Goal: Task Accomplishment & Management: Manage account settings

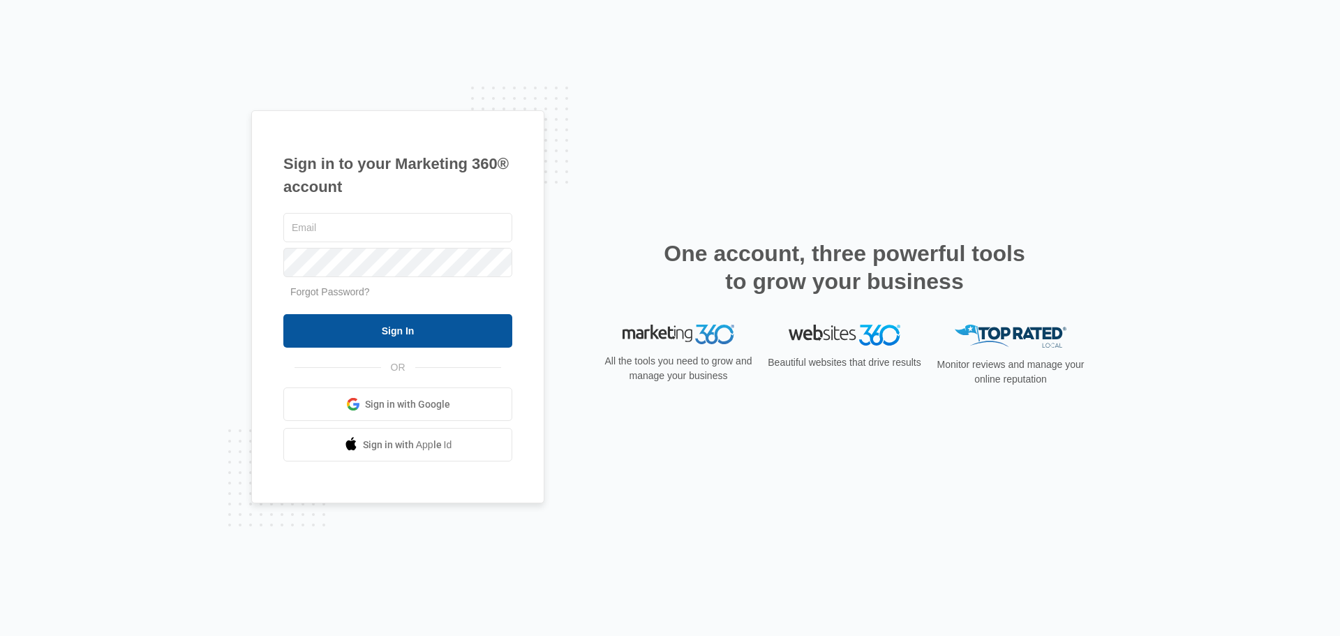
type input "[EMAIL_ADDRESS][DOMAIN_NAME]"
click at [387, 331] on input "Sign In" at bounding box center [397, 331] width 229 height 34
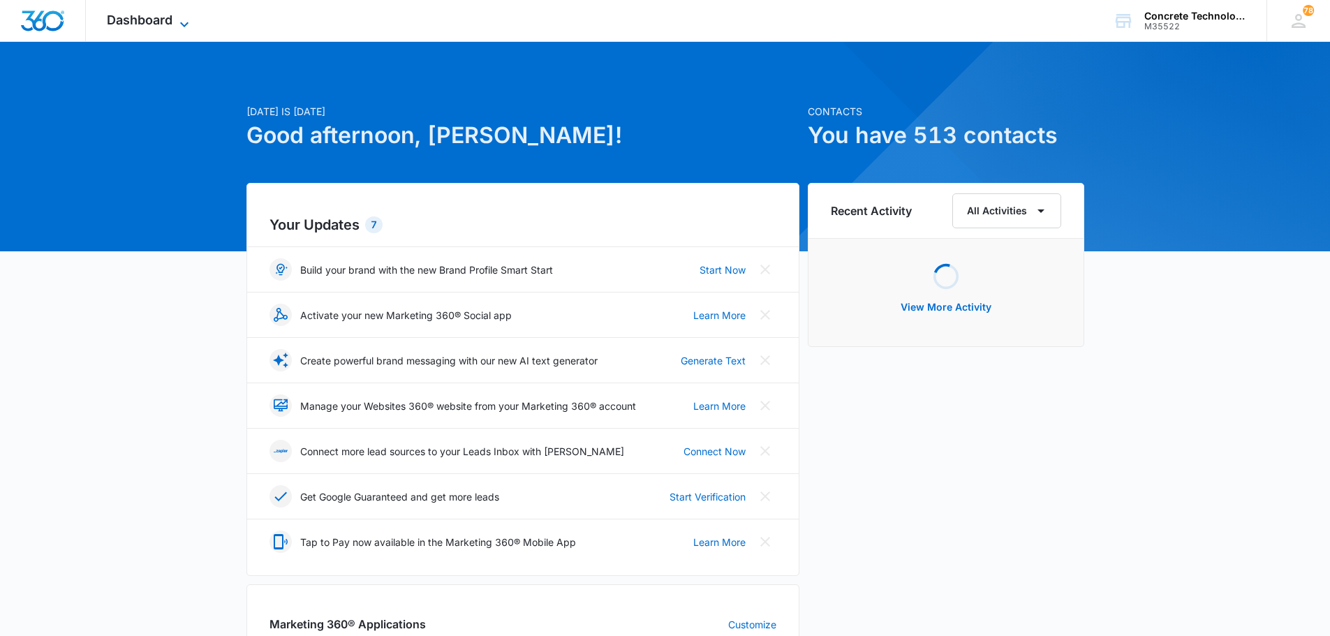
click at [154, 15] on span "Dashboard" at bounding box center [140, 20] width 66 height 15
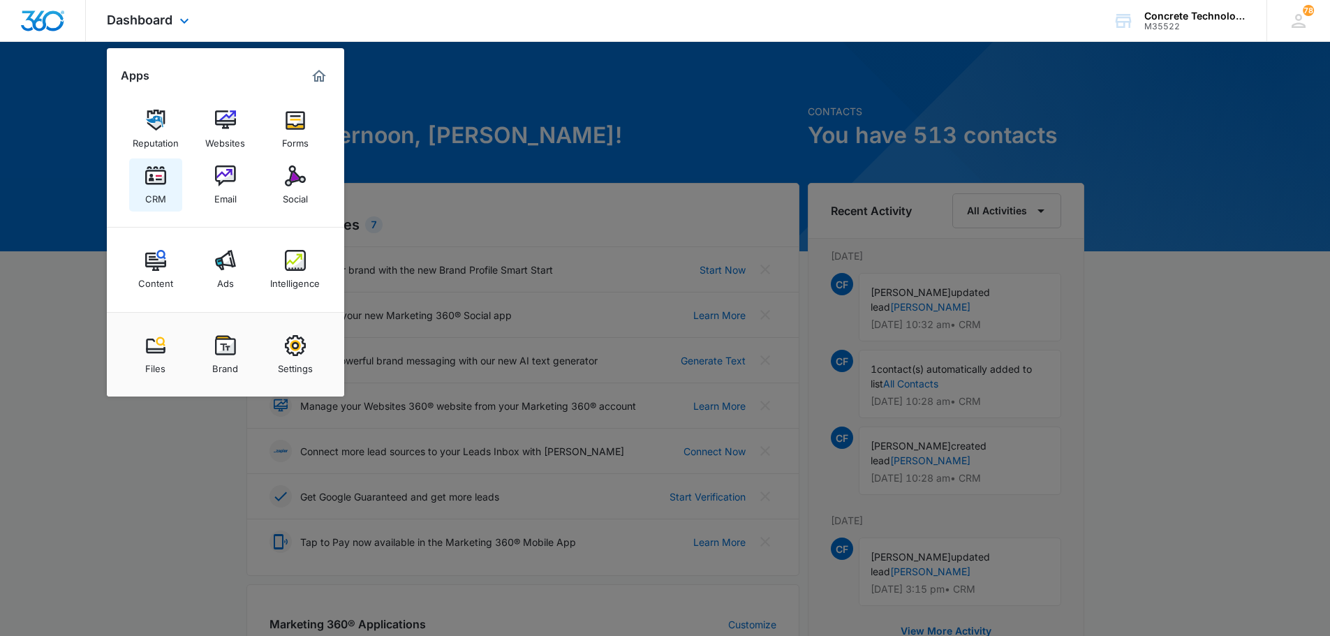
click at [150, 183] on img at bounding box center [155, 175] width 21 height 21
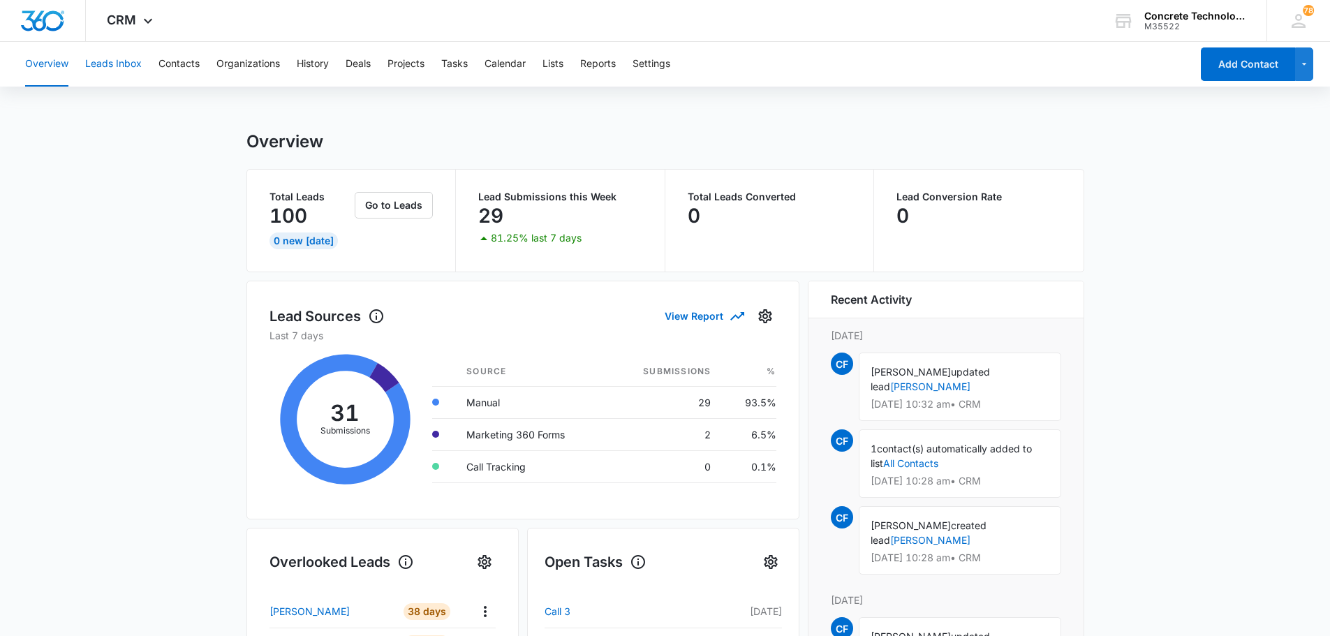
click at [125, 62] on button "Leads Inbox" at bounding box center [113, 64] width 57 height 45
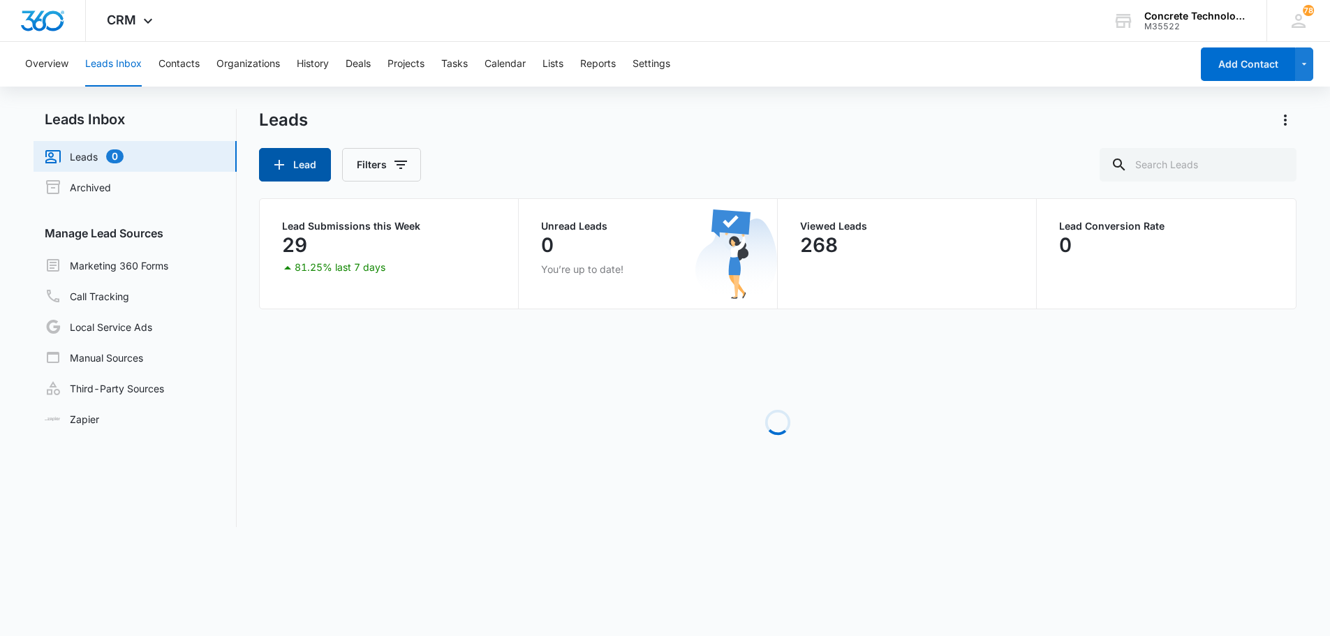
click at [306, 169] on button "Lead" at bounding box center [295, 165] width 72 height 34
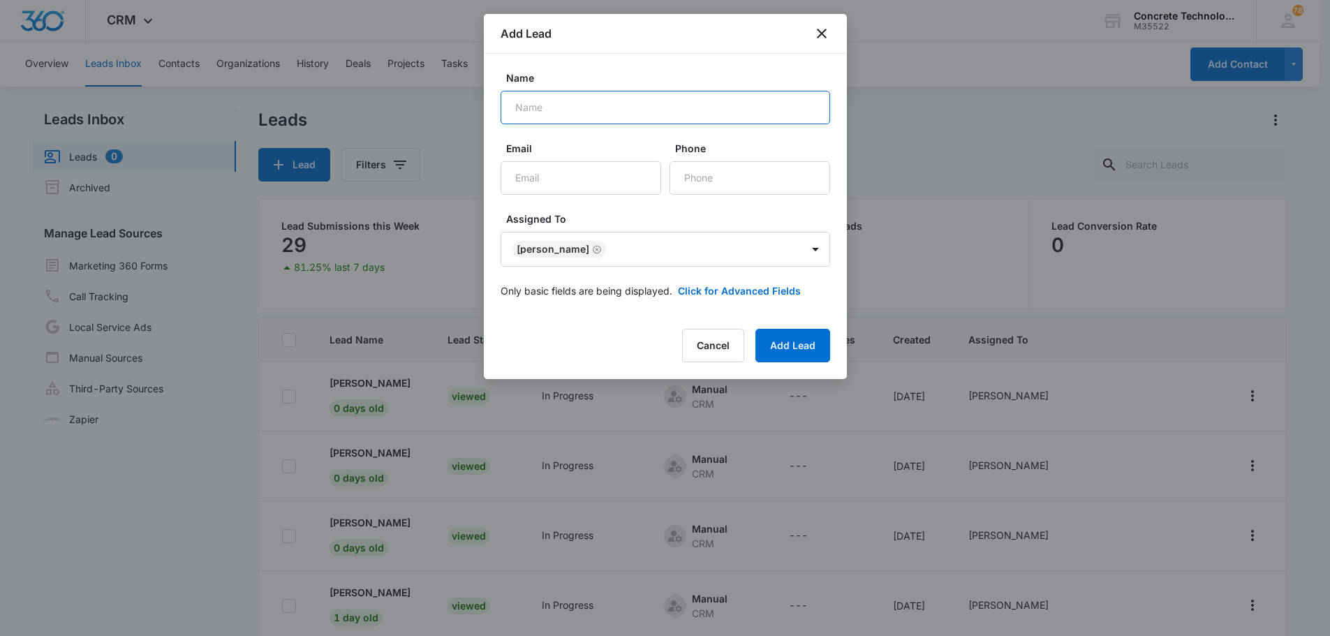
click at [519, 108] on input "Name" at bounding box center [666, 108] width 330 height 34
type input "[PERSON_NAME]"
click at [526, 182] on input "Email" at bounding box center [581, 178] width 161 height 34
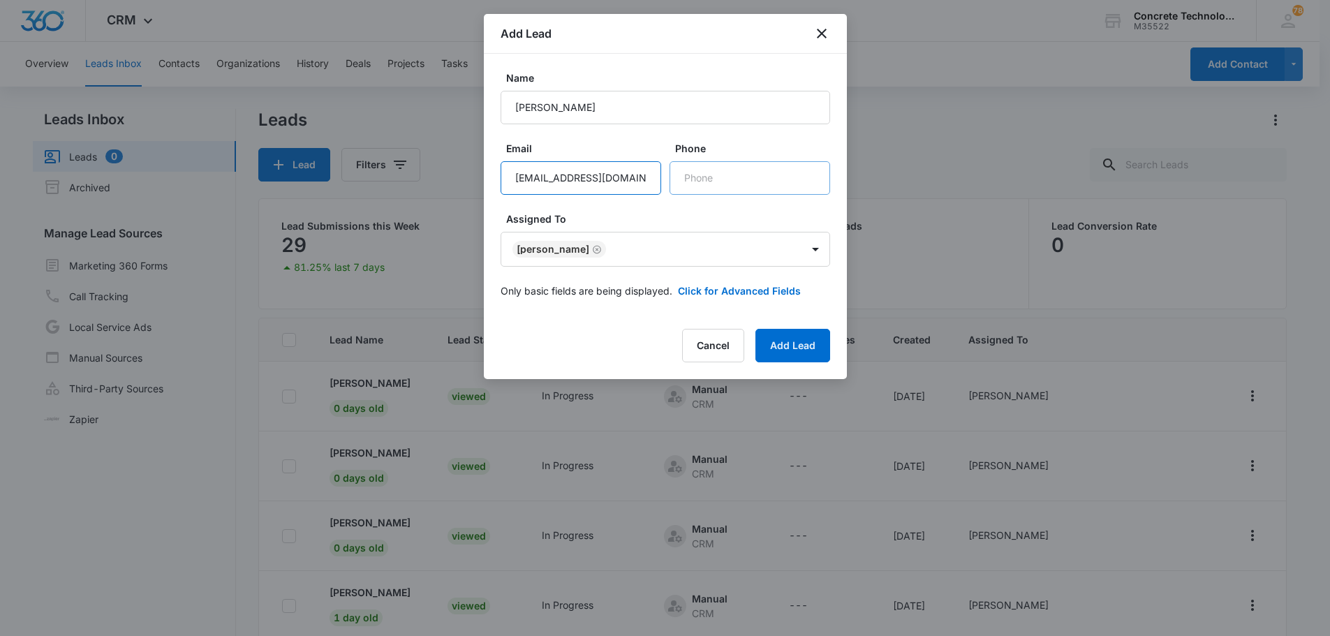
type input "[EMAIL_ADDRESS][DOMAIN_NAME]"
click at [688, 180] on input "Phone" at bounding box center [750, 178] width 161 height 34
type input "[PHONE_NUMBER]"
click at [785, 346] on button "Add Lead" at bounding box center [792, 346] width 75 height 34
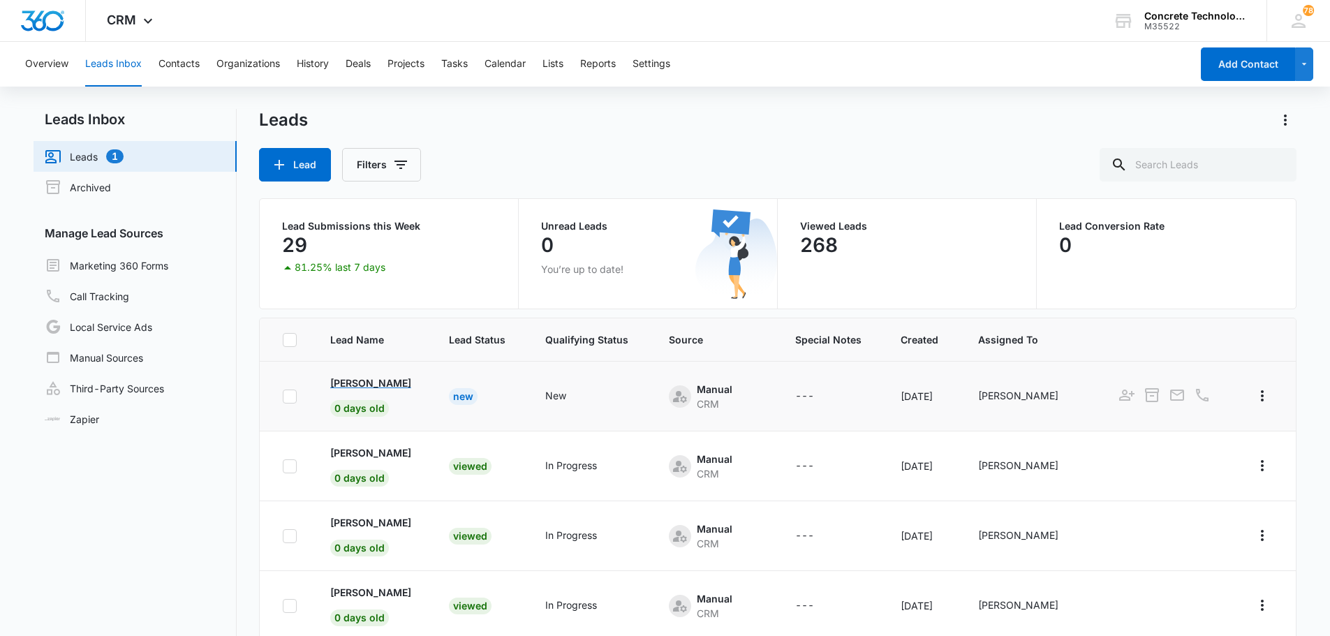
click at [355, 385] on p "[PERSON_NAME]" at bounding box center [370, 383] width 81 height 15
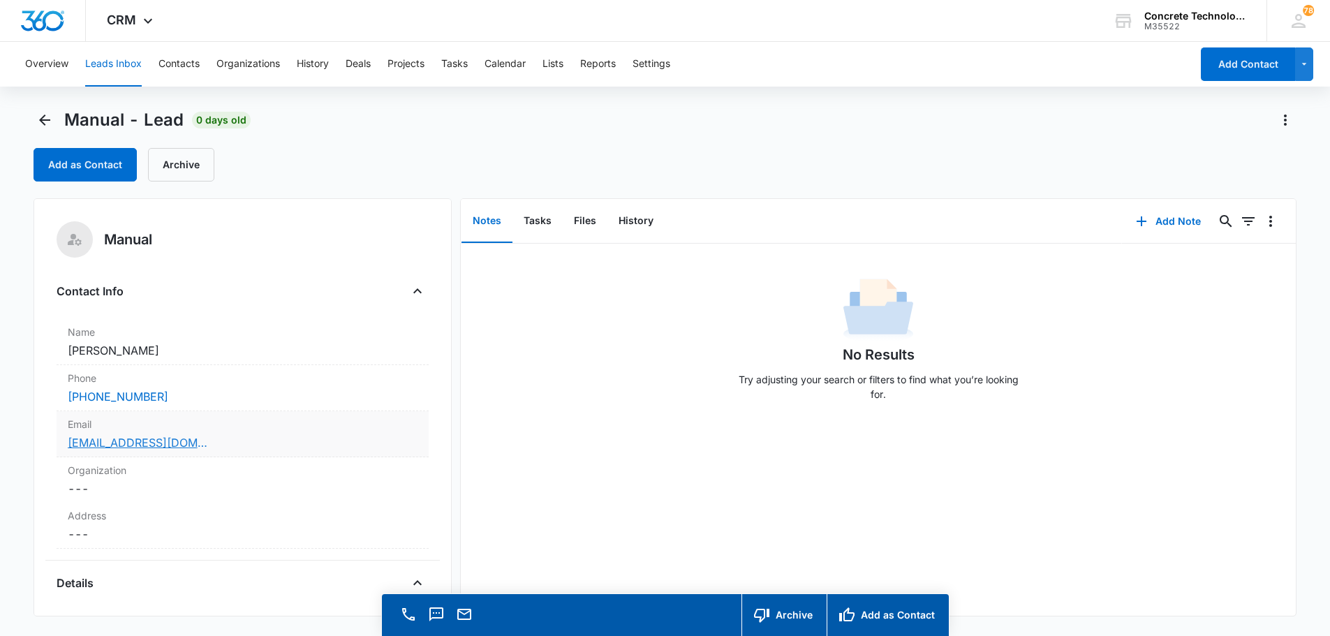
click at [131, 443] on link "[EMAIL_ADDRESS][DOMAIN_NAME]" at bounding box center [138, 442] width 140 height 17
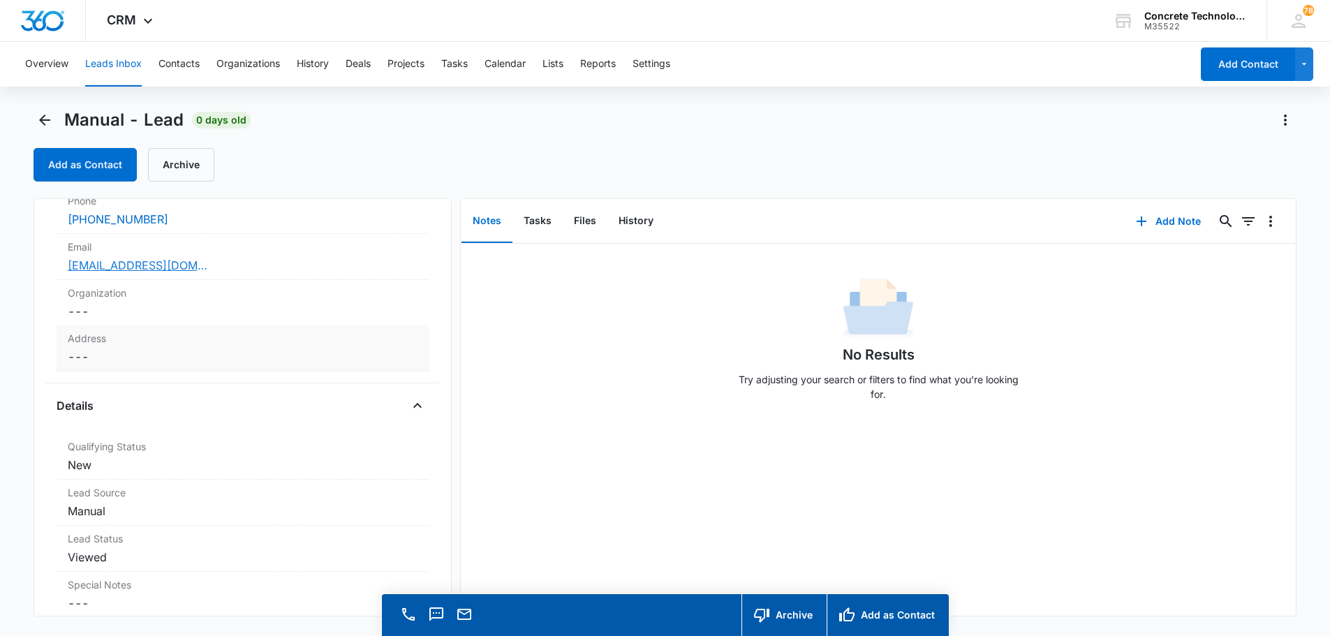
scroll to position [279, 0]
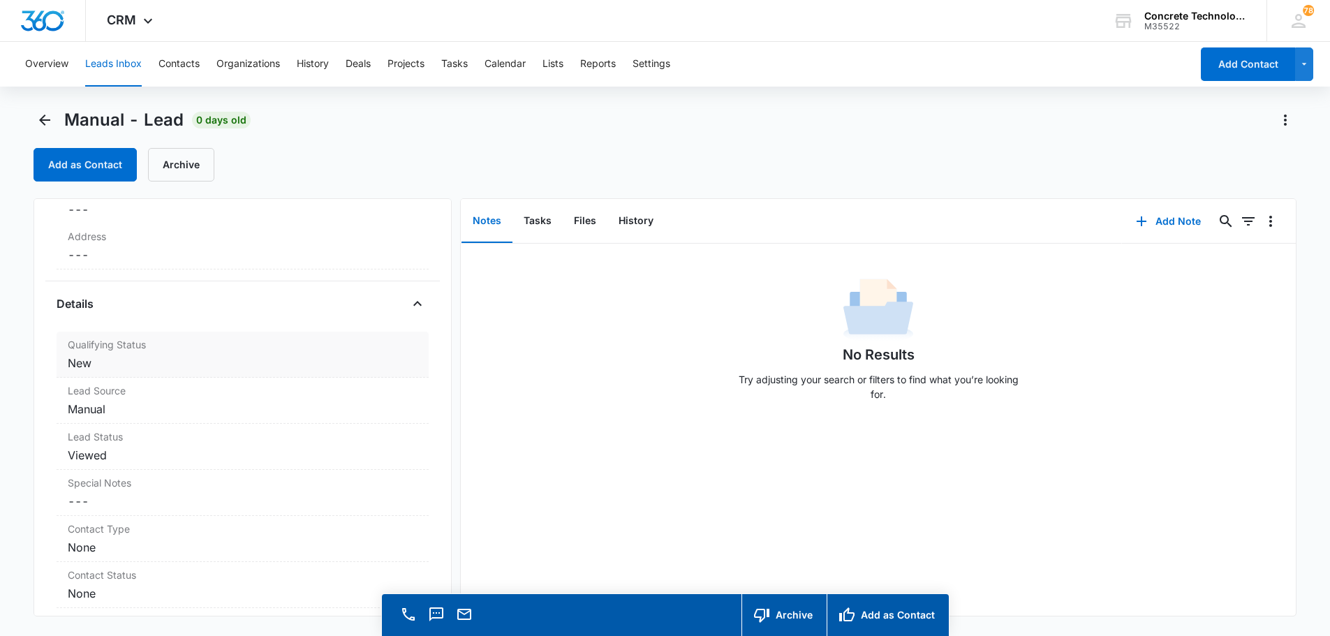
click at [90, 364] on dd "Cancel Save Changes New" at bounding box center [243, 363] width 350 height 17
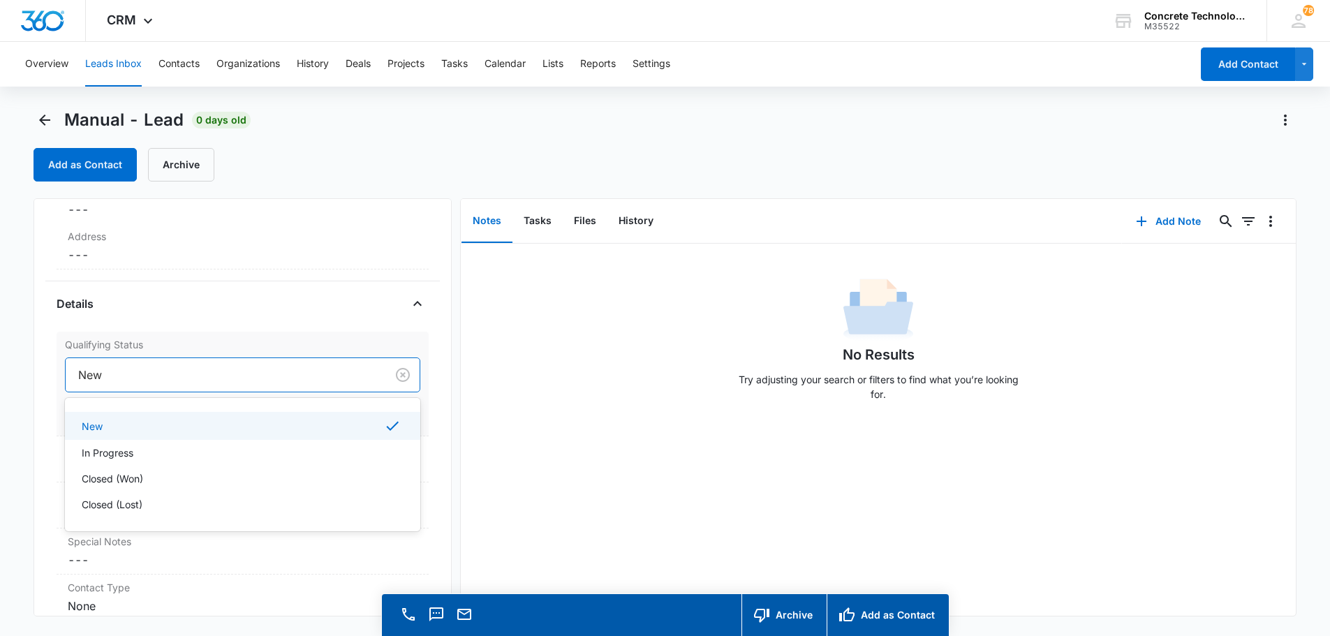
click at [135, 375] on div at bounding box center [223, 375] width 290 height 20
click at [108, 504] on p "Closed (Lost)" at bounding box center [112, 504] width 61 height 15
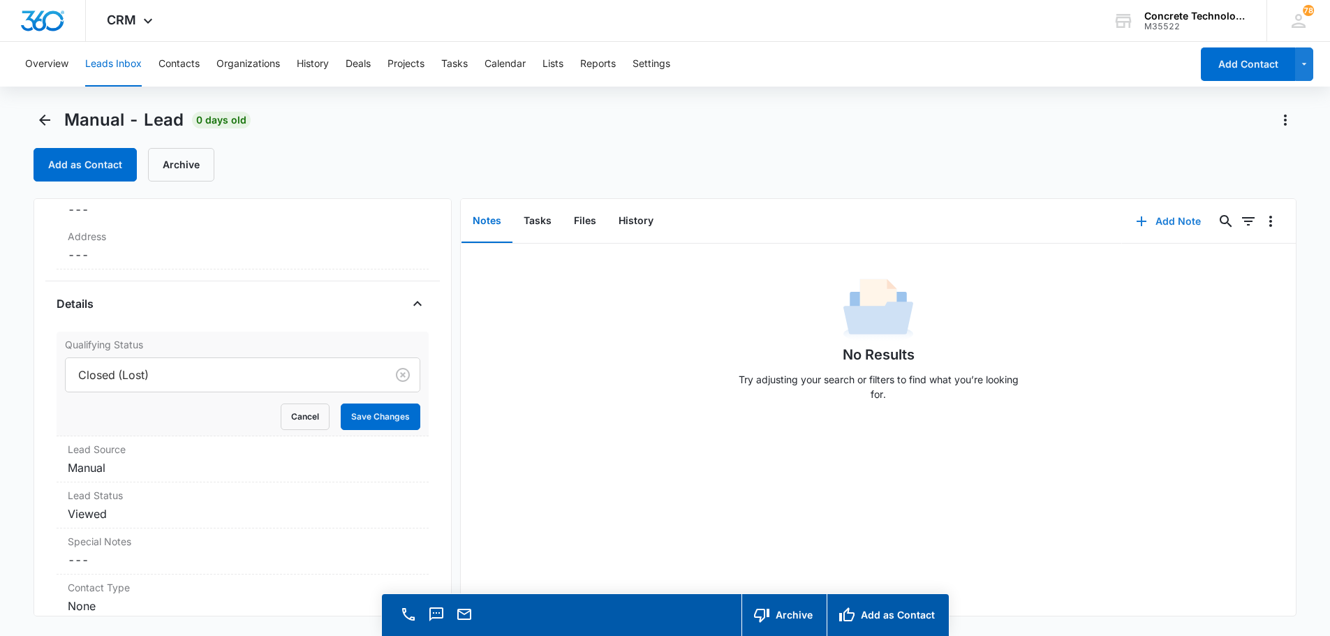
click at [1169, 219] on button "Add Note" at bounding box center [1168, 222] width 93 height 34
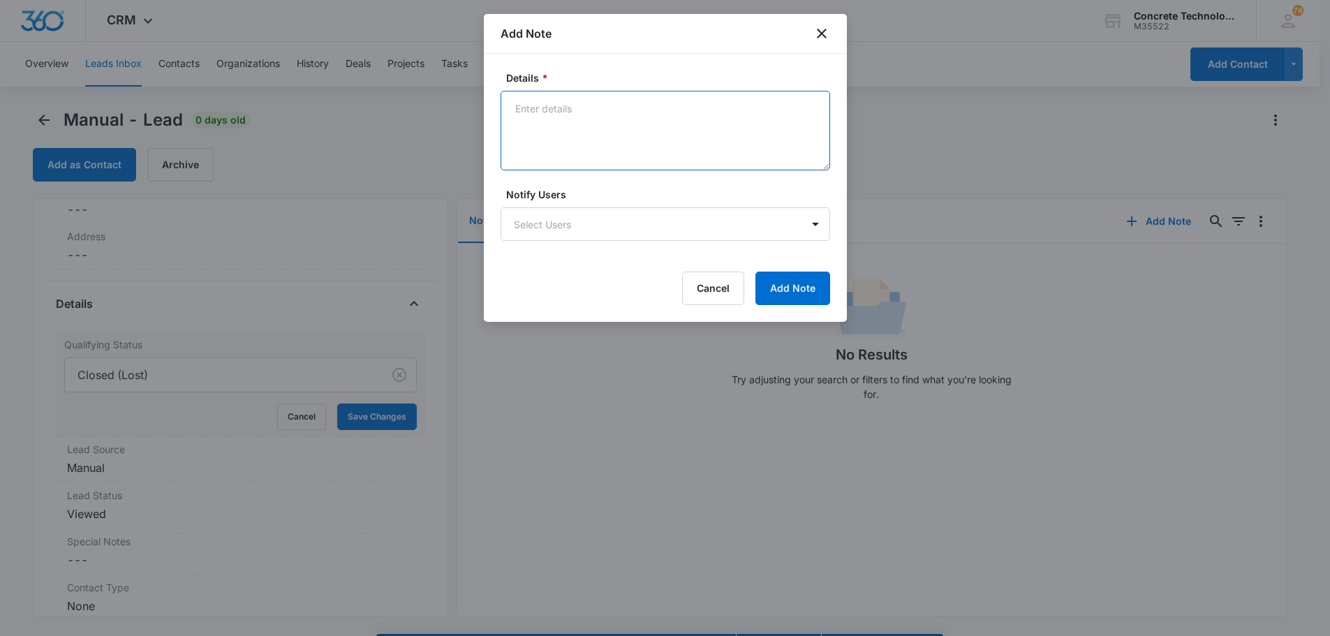
click at [534, 109] on textarea "Details *" at bounding box center [666, 131] width 330 height 80
type textarea "wrong number and email"
click at [623, 233] on body "CRM Apps Reputation Websites Forms CRM Email Social Content Ads Intelligence Fi…" at bounding box center [670, 338] width 1340 height 676
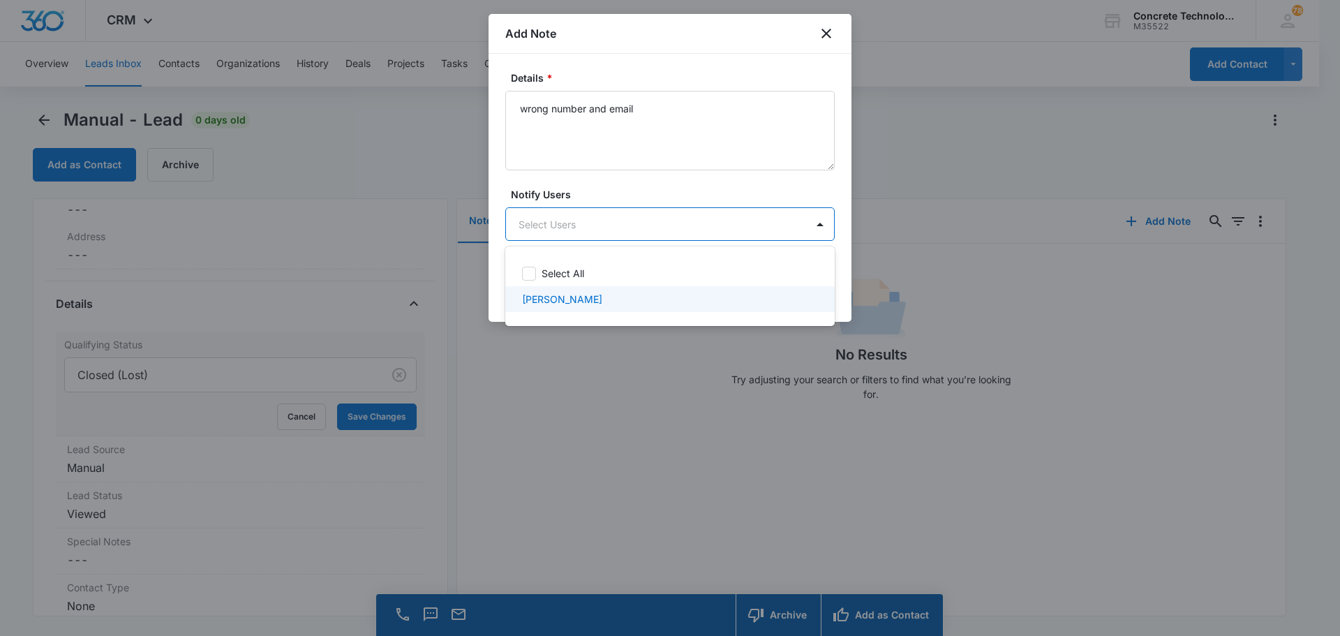
click at [563, 297] on p "[PERSON_NAME]" at bounding box center [562, 299] width 80 height 15
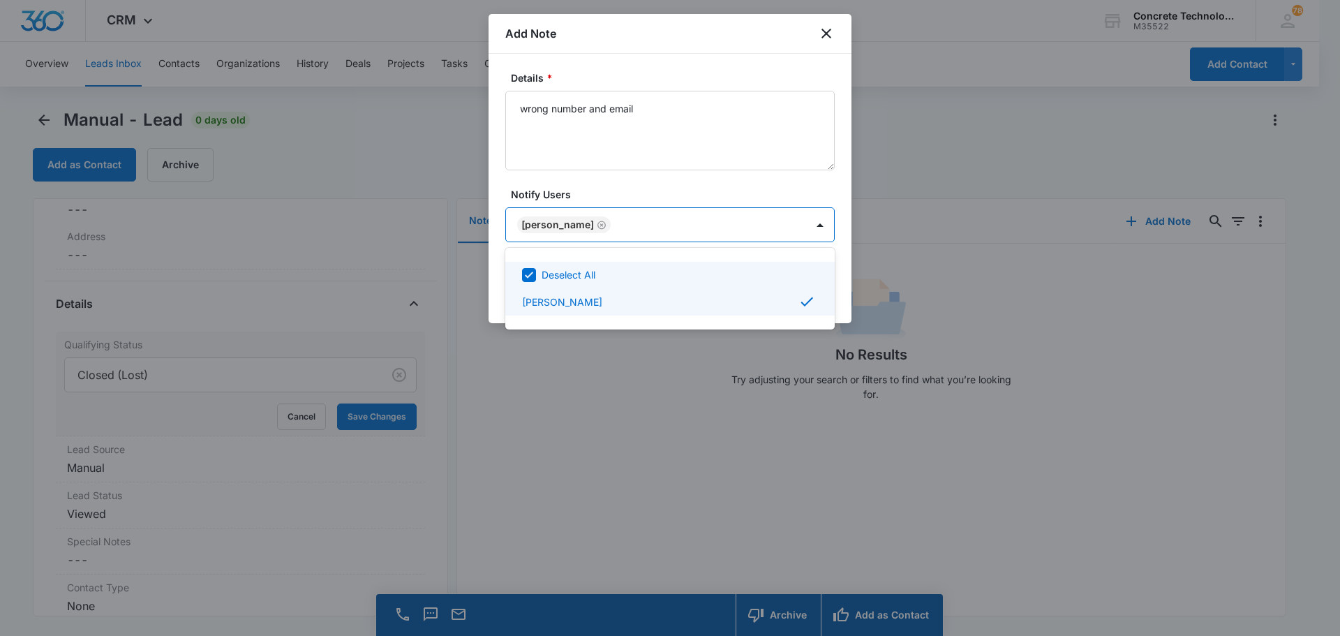
click at [807, 225] on div at bounding box center [670, 318] width 1340 height 636
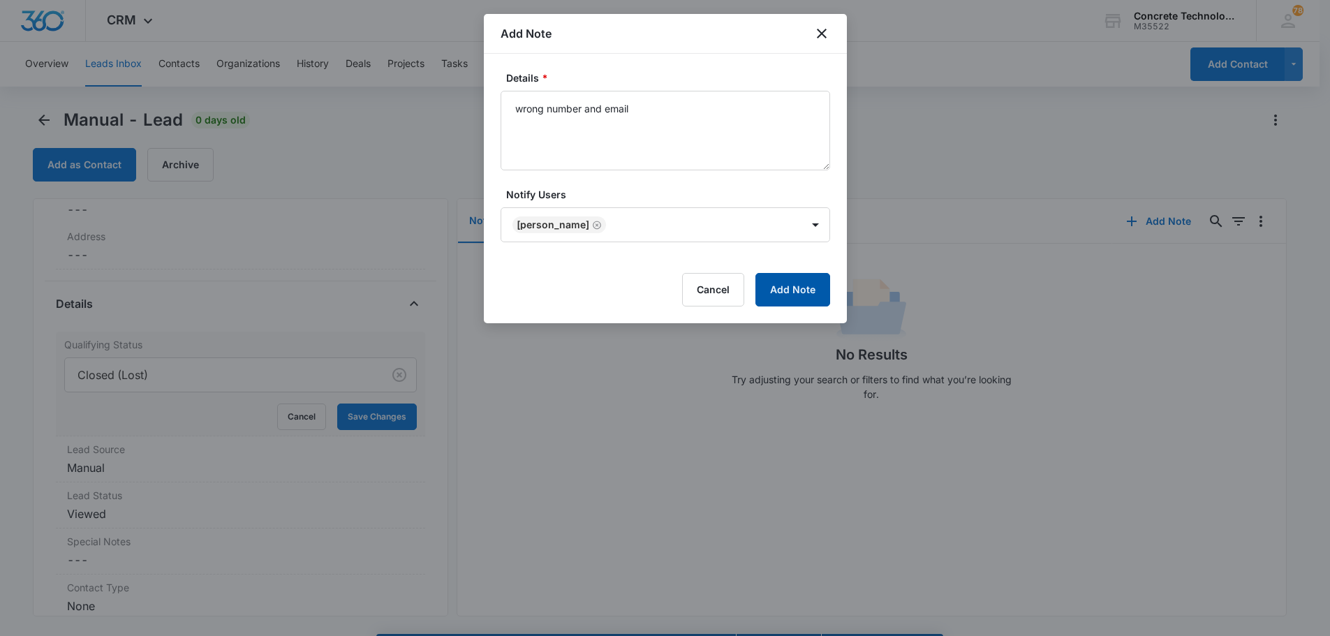
click at [783, 289] on button "Add Note" at bounding box center [792, 290] width 75 height 34
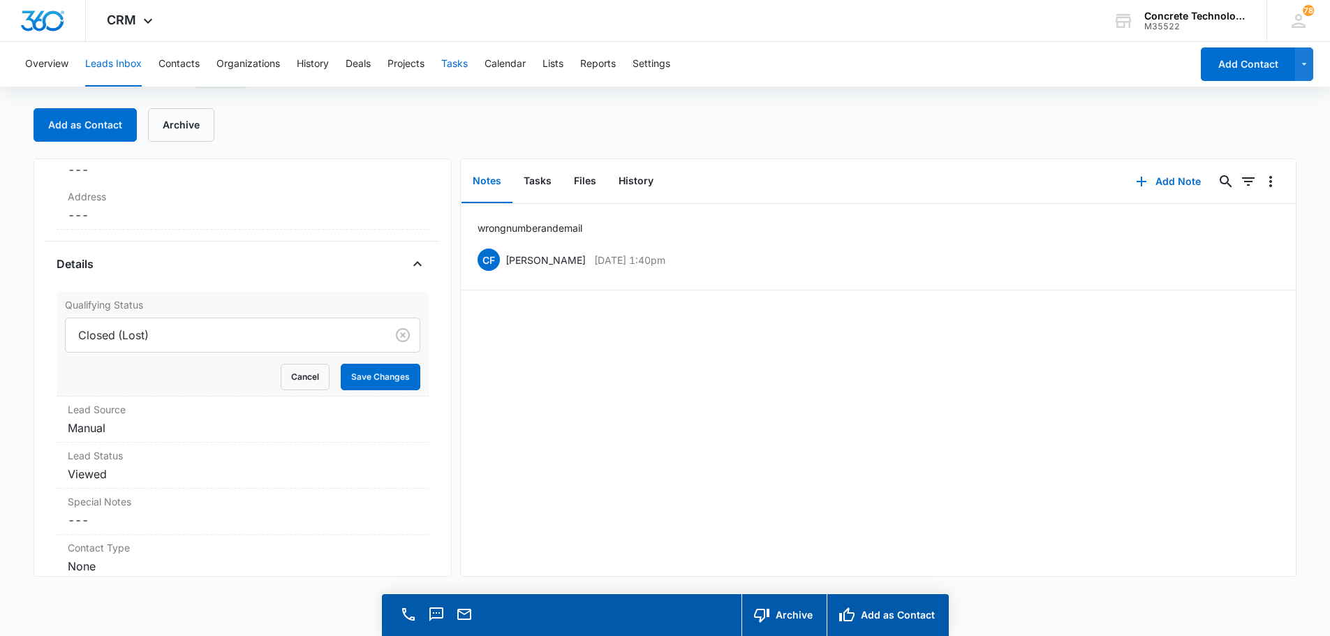
click at [452, 61] on button "Tasks" at bounding box center [454, 64] width 27 height 45
